Goal: Information Seeking & Learning: Learn about a topic

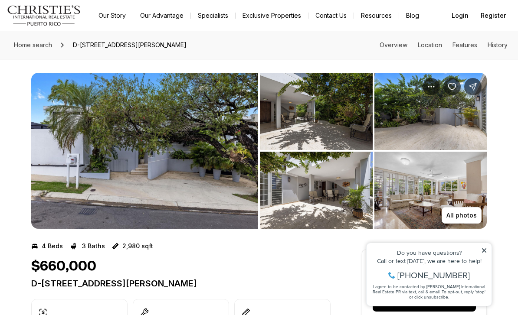
click at [172, 174] on img "View image gallery" at bounding box center [144, 151] width 227 height 156
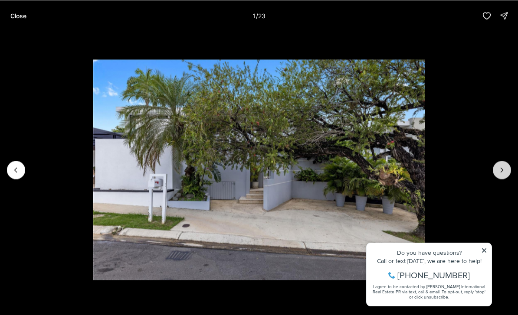
click at [498, 173] on icon "Next slide" at bounding box center [501, 170] width 9 height 9
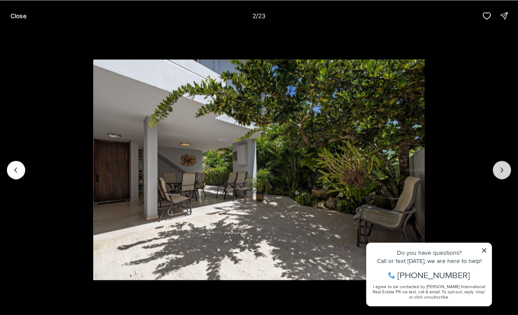
click at [501, 174] on icon "Next slide" at bounding box center [501, 170] width 9 height 9
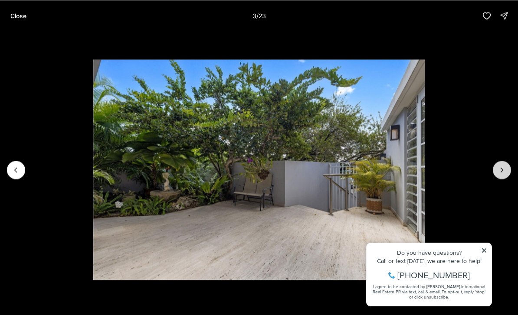
click at [498, 174] on icon "Next slide" at bounding box center [501, 170] width 9 height 9
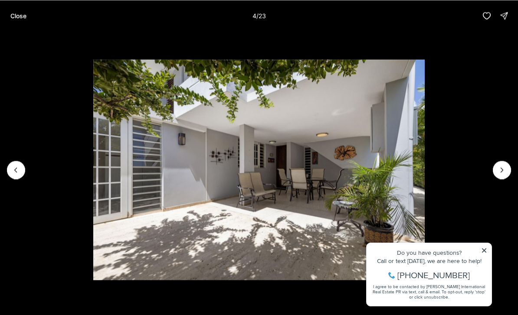
click at [425, 179] on img "4 of 23" at bounding box center [258, 169] width 331 height 221
click at [499, 174] on icon "Next slide" at bounding box center [501, 170] width 9 height 9
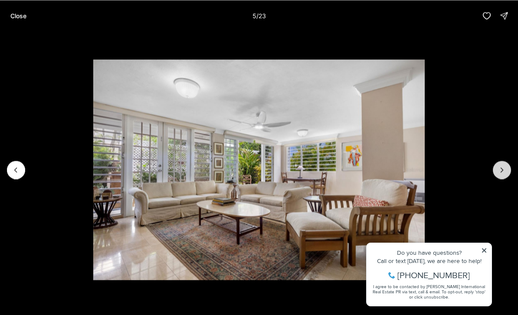
click at [498, 175] on button "Next slide" at bounding box center [502, 170] width 18 height 18
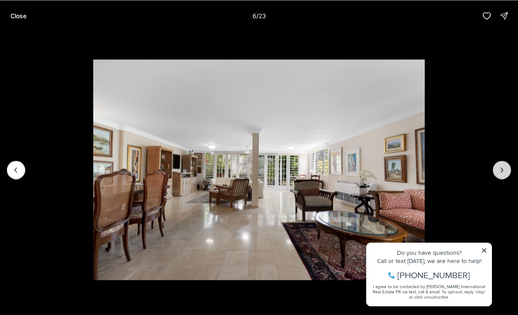
click at [498, 176] on button "Next slide" at bounding box center [502, 170] width 18 height 18
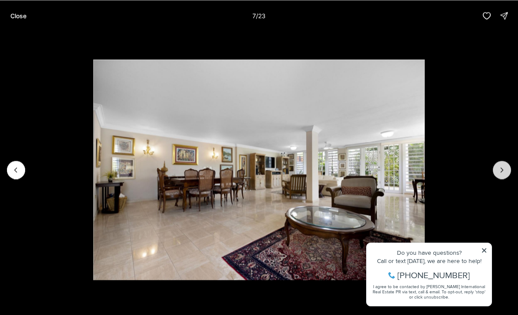
click at [497, 173] on icon "Next slide" at bounding box center [501, 170] width 9 height 9
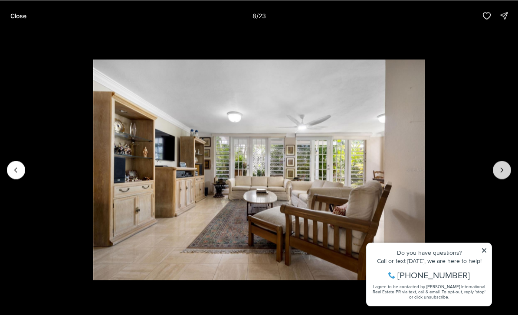
click at [499, 176] on button "Next slide" at bounding box center [502, 170] width 18 height 18
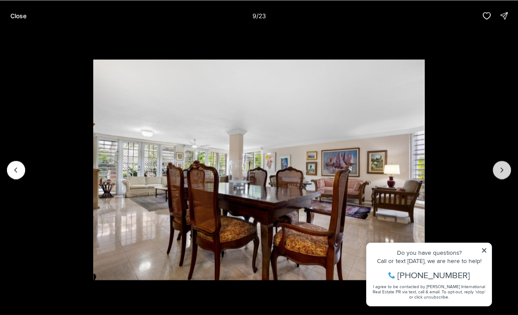
click at [499, 178] on button "Next slide" at bounding box center [502, 170] width 18 height 18
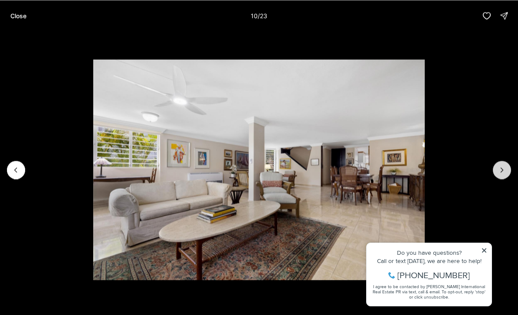
click at [497, 173] on icon "Next slide" at bounding box center [501, 170] width 9 height 9
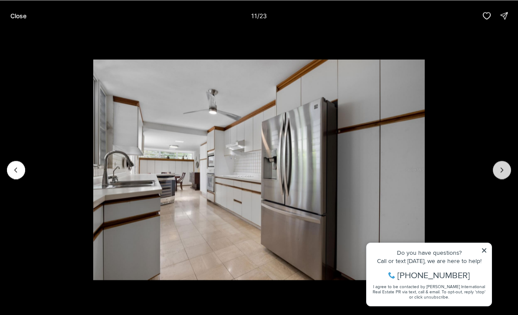
click at [498, 173] on icon "Next slide" at bounding box center [501, 170] width 9 height 9
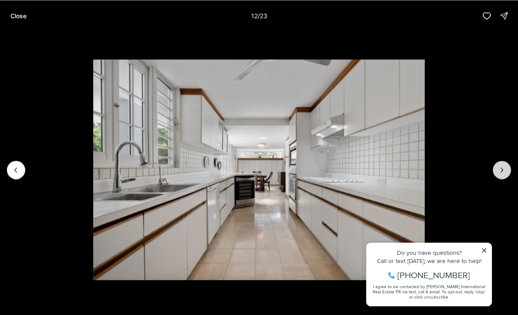
click at [498, 174] on icon "Next slide" at bounding box center [501, 170] width 9 height 9
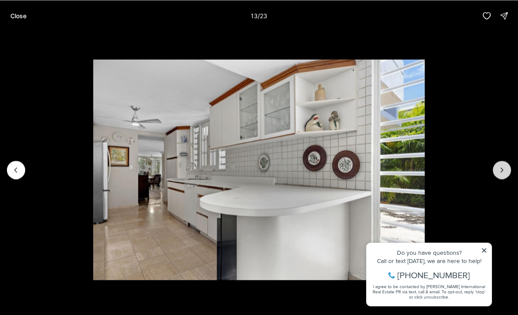
click at [497, 174] on button "Next slide" at bounding box center [502, 170] width 18 height 18
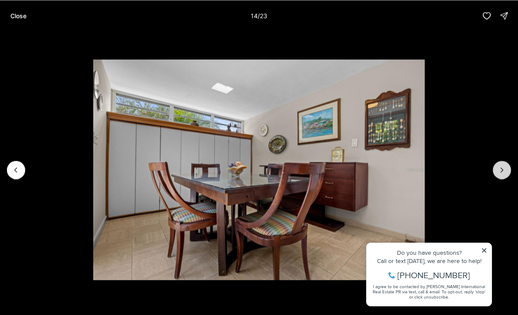
click at [500, 174] on icon "Next slide" at bounding box center [501, 170] width 9 height 9
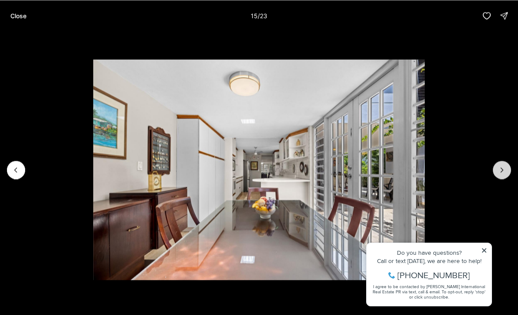
click at [500, 173] on icon "Next slide" at bounding box center [501, 170] width 9 height 9
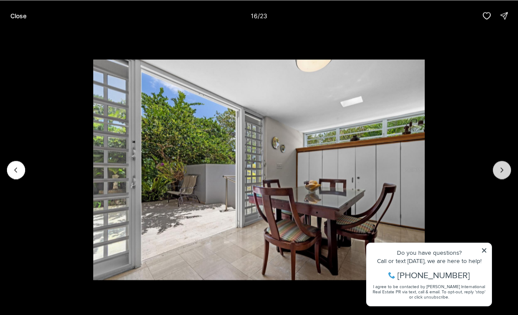
click at [500, 177] on button "Next slide" at bounding box center [502, 170] width 18 height 18
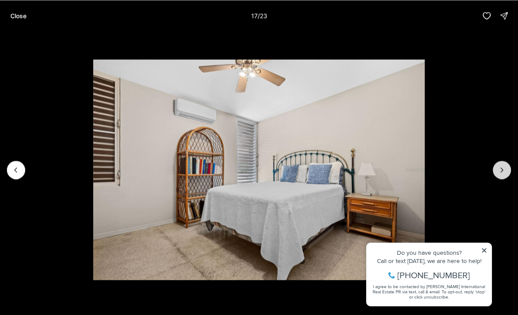
click at [497, 174] on button "Next slide" at bounding box center [502, 170] width 18 height 18
